Goal: Task Accomplishment & Management: Complete application form

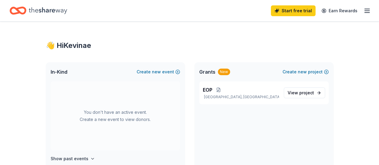
click at [152, 73] on button "Create new event" at bounding box center [158, 71] width 43 height 7
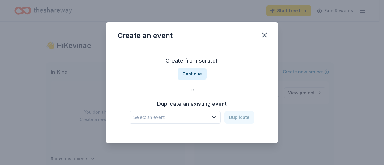
click at [188, 75] on button "Continue" at bounding box center [192, 74] width 29 height 12
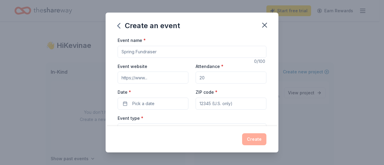
click at [167, 48] on input "Event name *" at bounding box center [192, 52] width 149 height 12
type input "F"
type input "Hispanic Heritage Month Showcase"
click at [210, 76] on input "Attendance *" at bounding box center [231, 78] width 71 height 12
type input "50"
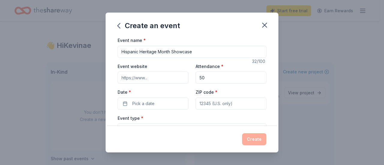
click at [164, 106] on button "Pick a date" at bounding box center [153, 104] width 71 height 12
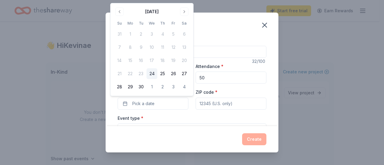
click at [187, 12] on button "Go to next month" at bounding box center [184, 11] width 8 height 8
click at [175, 47] on button "10" at bounding box center [173, 47] width 11 height 11
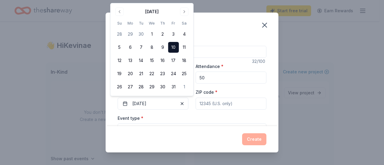
click at [189, 118] on div "Event type * Select" at bounding box center [192, 126] width 149 height 22
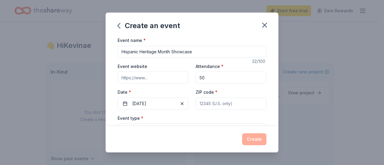
click at [223, 105] on input "ZIP code *" at bounding box center [231, 104] width 71 height 12
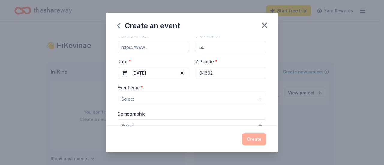
scroll to position [60, 0]
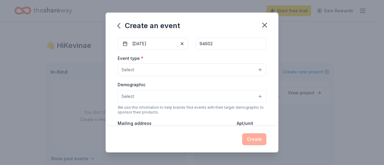
type input "94602"
click at [163, 70] on button "Select" at bounding box center [192, 70] width 149 height 13
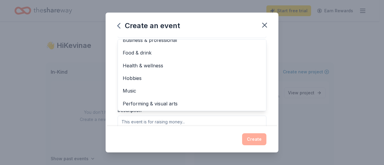
scroll to position [136, 0]
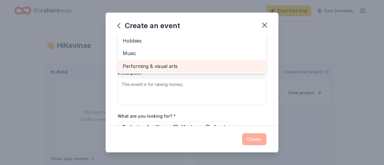
click at [199, 65] on span "Performing & visual arts" at bounding box center [192, 66] width 139 height 8
click at [206, 66] on span "Music" at bounding box center [192, 67] width 139 height 8
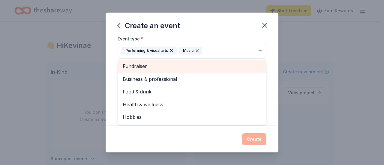
scroll to position [113, 0]
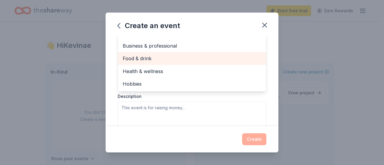
click at [174, 61] on span "Food & drink" at bounding box center [192, 59] width 139 height 8
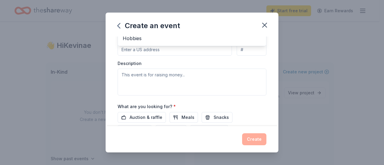
scroll to position [83, 0]
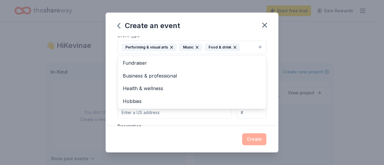
click at [268, 69] on div "Event name * Hispanic Heritage Month Showcase 32 /100 Event website Attendance …" at bounding box center [192, 82] width 173 height 90
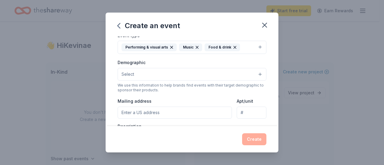
click at [174, 73] on button "Select" at bounding box center [192, 74] width 149 height 13
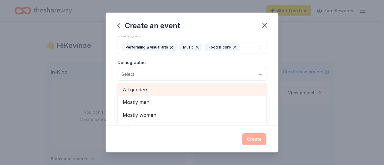
scroll to position [30, 0]
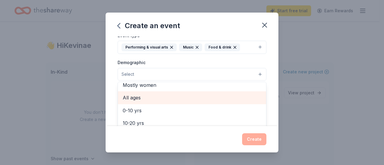
click at [173, 94] on span "All ages" at bounding box center [192, 98] width 139 height 8
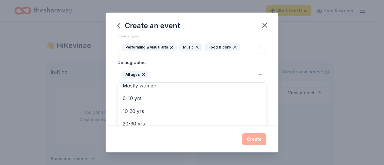
click at [244, 57] on div "Event type * Performing & visual arts Music Food & drink Demographic All ages A…" at bounding box center [192, 95] width 149 height 127
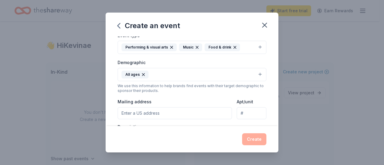
click at [217, 72] on button "All ages" at bounding box center [192, 74] width 149 height 13
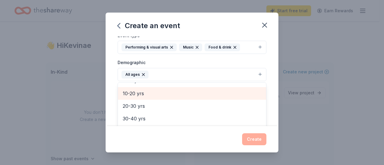
scroll to position [0, 0]
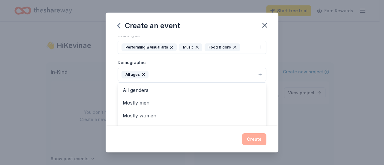
click at [256, 61] on div "Demographic All ages All genders Mostly men Mostly women 0-10 yrs 10-20 yrs 20-…" at bounding box center [192, 70] width 149 height 22
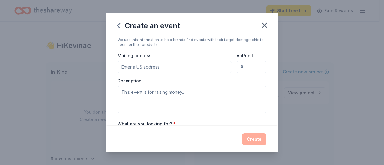
scroll to position [166, 0]
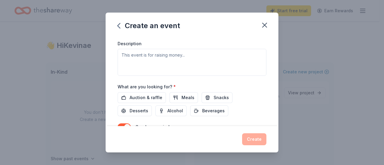
click at [145, 95] on span "Auction & raffle" at bounding box center [146, 97] width 33 height 7
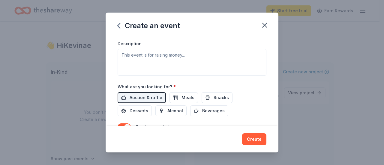
click at [187, 95] on span "Meals" at bounding box center [187, 97] width 13 height 7
click at [210, 97] on button "Snacks" at bounding box center [217, 97] width 31 height 11
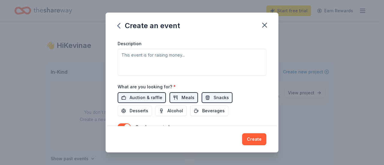
click at [209, 107] on span "Beverages" at bounding box center [213, 110] width 22 height 7
click at [142, 110] on span "Desserts" at bounding box center [139, 110] width 19 height 7
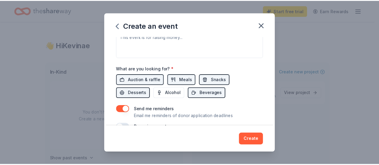
scroll to position [196, 0]
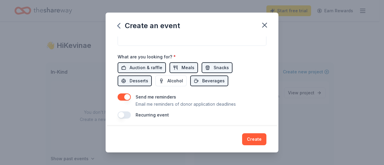
click at [255, 142] on button "Create" at bounding box center [254, 139] width 24 height 12
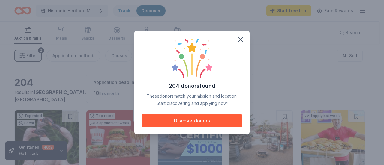
click at [189, 121] on button "Discover donors" at bounding box center [192, 120] width 101 height 13
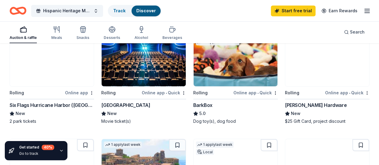
scroll to position [450, 0]
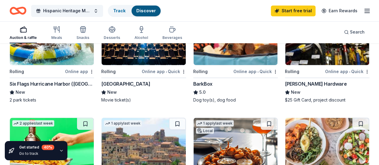
click at [186, 118] on img at bounding box center [144, 146] width 84 height 57
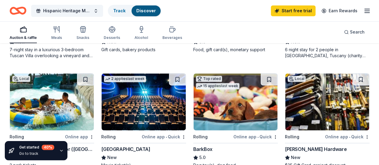
scroll to position [390, 0]
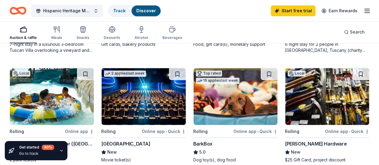
click at [67, 25] on div "Auction & raffle Meals Snacks Desserts Alcohol Beverages" at bounding box center [96, 33] width 173 height 20
click at [60, 24] on button "Meals" at bounding box center [56, 33] width 11 height 20
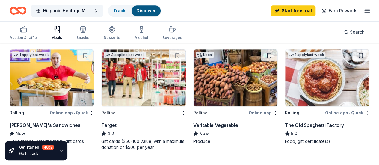
scroll to position [180, 0]
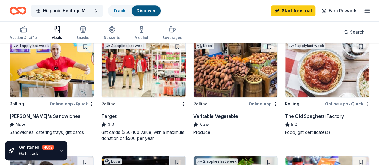
drag, startPoint x: 182, startPoint y: 25, endPoint x: 188, endPoint y: 31, distance: 7.4
click at [188, 31] on div "Auction & raffle Meals Snacks Desserts Alcohol Beverages Search" at bounding box center [190, 32] width 360 height 22
click at [169, 34] on div "Beverages" at bounding box center [173, 33] width 20 height 14
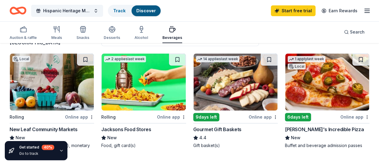
scroll to position [30, 0]
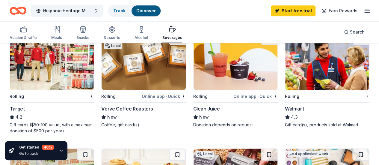
scroll to position [300, 0]
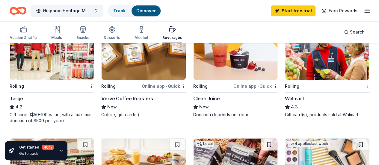
click at [112, 32] on div "button" at bounding box center [112, 29] width 16 height 7
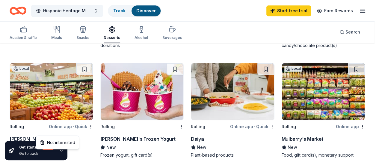
scroll to position [456, 0]
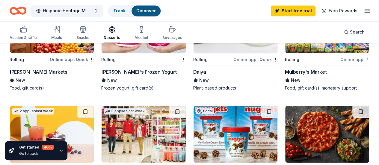
click at [89, 29] on div "button" at bounding box center [82, 29] width 13 height 7
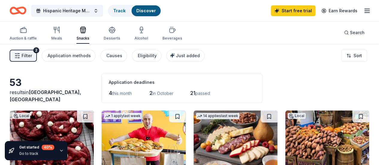
click at [37, 36] on div "Auction & raffle" at bounding box center [23, 38] width 27 height 5
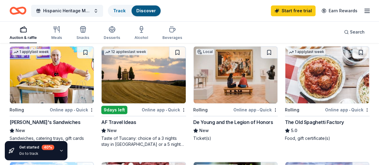
scroll to position [180, 0]
click at [194, 87] on img at bounding box center [236, 74] width 84 height 57
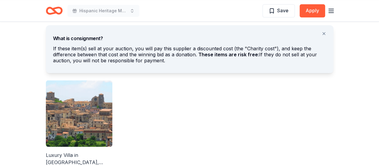
scroll to position [330, 0]
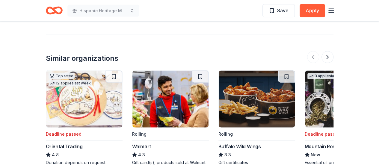
scroll to position [627, 0]
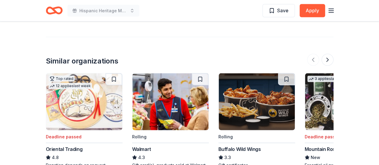
click at [271, 95] on img at bounding box center [257, 101] width 76 height 57
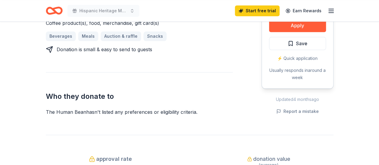
scroll to position [296, 0]
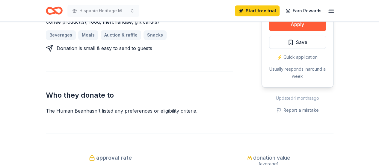
click at [271, 115] on div "The Human Bean New • 1 reviews 3 applies last week approval rate donation value…" at bounding box center [189, 134] width 307 height 818
click at [258, 123] on div "The Human Bean New • 1 reviews 3 applies last week approval rate donation value…" at bounding box center [189, 134] width 307 height 818
click at [354, 51] on div "Rolling Share The Human Bean New • 1 reviews 3 applies last week approval rate …" at bounding box center [189, 134] width 379 height 818
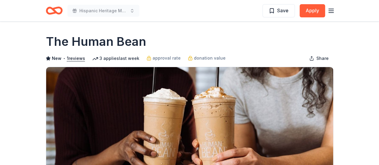
scroll to position [0, 0]
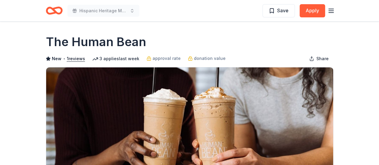
click at [51, 41] on h1 "The Human Bean" at bounding box center [96, 42] width 100 height 17
click at [118, 60] on div "3 applies last week" at bounding box center [115, 58] width 47 height 7
click at [116, 56] on div "3 applies last week" at bounding box center [115, 58] width 47 height 7
click at [112, 55] on div "3 applies last week" at bounding box center [115, 58] width 47 height 7
click at [121, 58] on div "3 applies last week" at bounding box center [115, 58] width 47 height 7
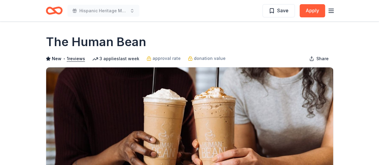
click at [120, 57] on div "3 applies last week" at bounding box center [115, 58] width 47 height 7
click at [171, 56] on span "approval rate" at bounding box center [167, 58] width 28 height 7
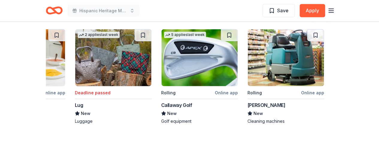
scroll to position [0, 489]
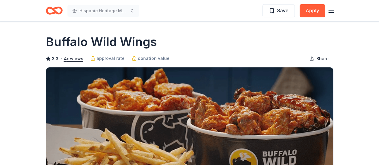
drag, startPoint x: 202, startPoint y: 142, endPoint x: 214, endPoint y: 120, distance: 24.7
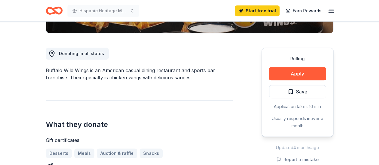
scroll to position [149, 0]
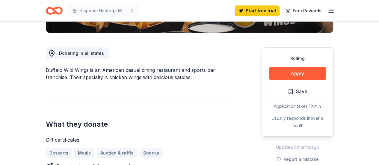
drag, startPoint x: 49, startPoint y: 68, endPoint x: 74, endPoint y: 63, distance: 25.8
click at [74, 63] on div "Donating in all states Buffalo Wild Wings is an American casual dining restaura…" at bounding box center [139, 133] width 187 height 200
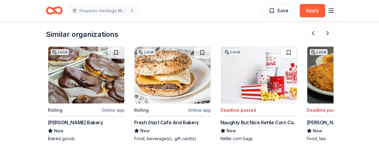
scroll to position [0, 566]
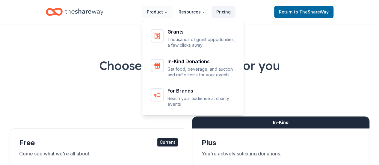
click at [149, 6] on button "Product" at bounding box center [157, 12] width 31 height 12
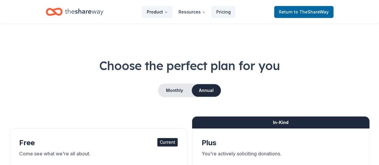
click at [150, 12] on button "Product" at bounding box center [157, 12] width 31 height 12
drag, startPoint x: 258, startPoint y: 57, endPoint x: 253, endPoint y: 55, distance: 5.1
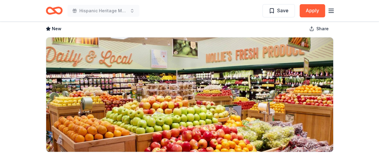
scroll to position [60, 0]
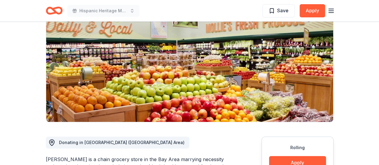
click at [154, 83] on img at bounding box center [189, 64] width 287 height 115
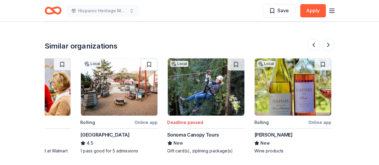
scroll to position [0, 138]
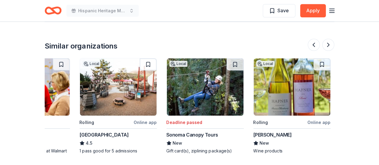
click at [303, 96] on img at bounding box center [292, 86] width 76 height 57
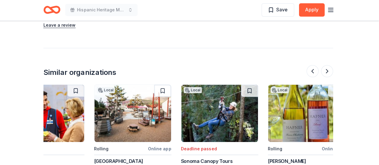
scroll to position [0, 121]
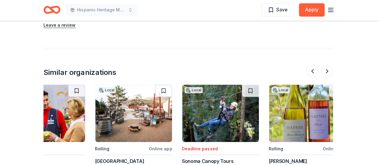
click at [87, 111] on div at bounding box center [49, 114] width 77 height 58
